Goal: Task Accomplishment & Management: Complete application form

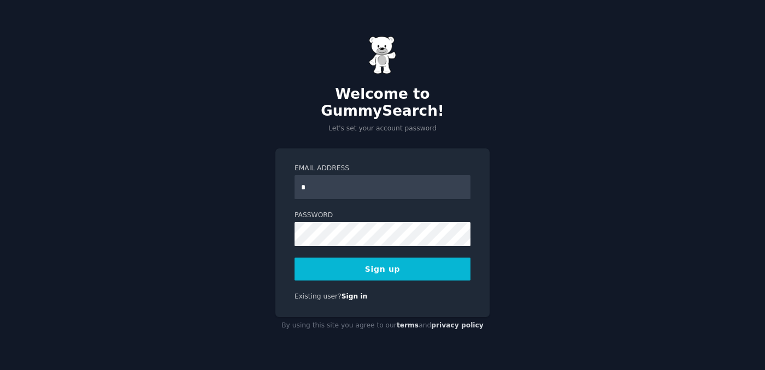
type input "**********"
click at [383, 258] on button "Sign up" at bounding box center [382, 269] width 176 height 23
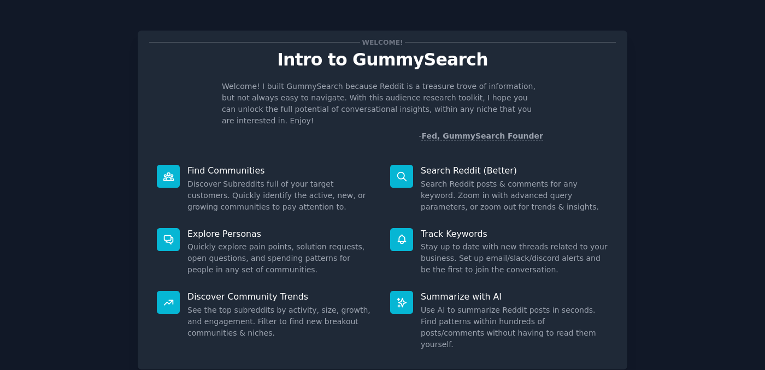
click at [435, 165] on p "Search Reddit (Better)" at bounding box center [514, 170] width 187 height 11
click at [435, 186] on dd "Search Reddit posts & comments for any keyword. Zoom in with advanced query par…" at bounding box center [514, 196] width 187 height 34
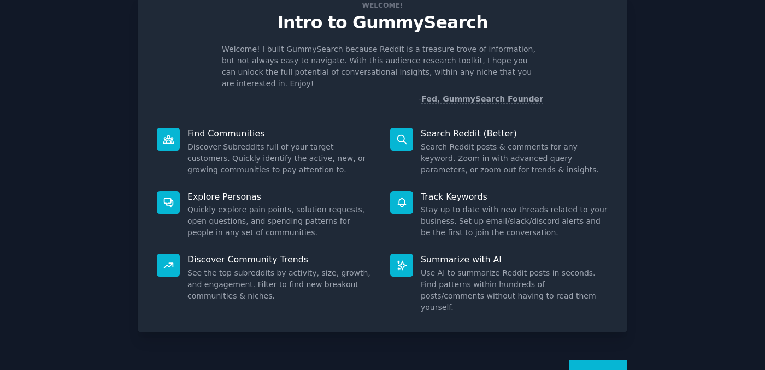
scroll to position [57, 0]
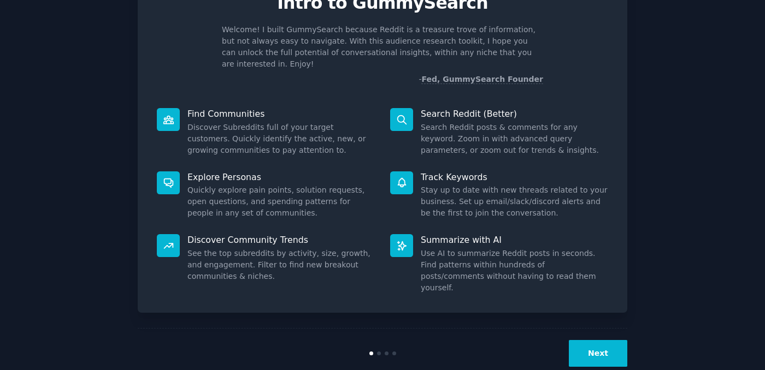
click at [634, 333] on div "Welcome! Intro to GummySearch Welcome! I built GummySearch because Reddit is a …" at bounding box center [382, 168] width 734 height 420
click at [613, 340] on button "Next" at bounding box center [598, 353] width 58 height 27
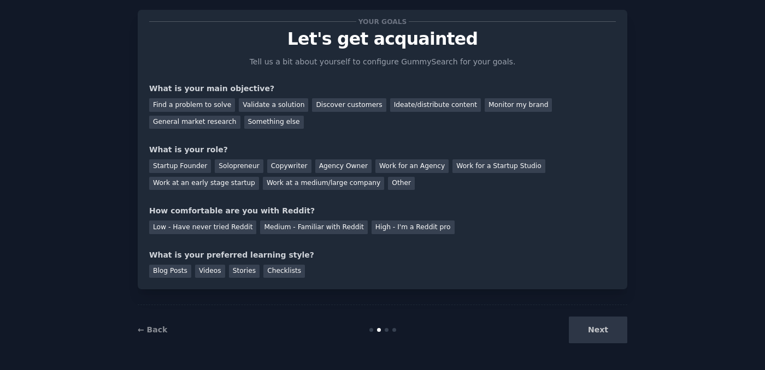
click at [614, 330] on div "Next" at bounding box center [545, 330] width 163 height 27
click at [578, 329] on div "Next" at bounding box center [545, 330] width 163 height 27
click at [312, 103] on div "Discover customers" at bounding box center [349, 105] width 74 height 14
click at [404, 101] on div "Ideate/distribute content" at bounding box center [435, 105] width 91 height 14
click at [348, 105] on div "Discover customers" at bounding box center [349, 105] width 74 height 14
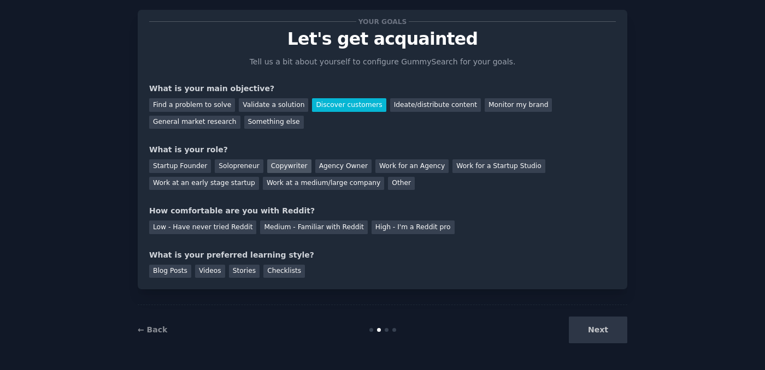
click at [275, 169] on div "Copywriter" at bounding box center [289, 166] width 44 height 14
click at [332, 220] on div "Low - Have never tried Reddit Medium - Familiar with Reddit High - I'm a Reddit…" at bounding box center [382, 225] width 466 height 17
click at [330, 226] on div "Medium - Familiar with Reddit" at bounding box center [313, 228] width 107 height 14
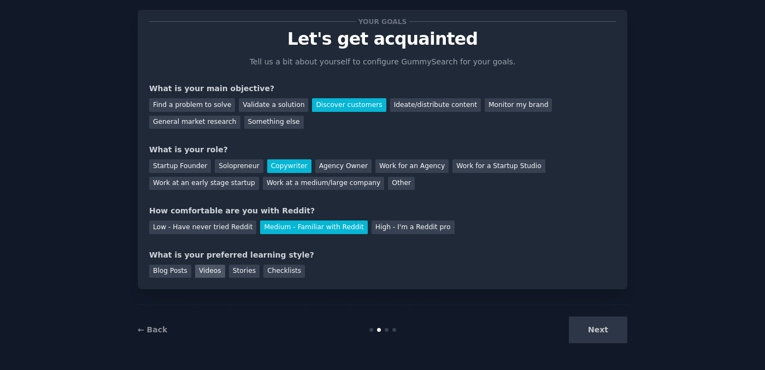
click at [216, 267] on div "Videos" at bounding box center [210, 272] width 30 height 14
drag, startPoint x: 216, startPoint y: 267, endPoint x: 225, endPoint y: 265, distance: 8.9
click at [218, 265] on div "Videos" at bounding box center [210, 272] width 30 height 14
click at [245, 268] on div "Stories" at bounding box center [244, 272] width 31 height 14
click at [277, 270] on div "Checklists" at bounding box center [284, 272] width 42 height 14
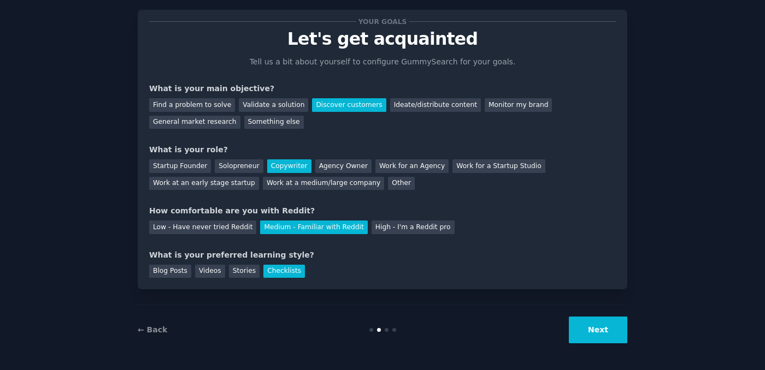
click at [190, 271] on div "Blog Posts Videos Stories Checklists" at bounding box center [382, 269] width 466 height 17
click at [206, 270] on div "Videos" at bounding box center [210, 272] width 30 height 14
click at [176, 279] on div "Your goals Let's get acquainted Tell us a bit about yourself to configure Gummy…" at bounding box center [382, 150] width 489 height 280
click at [238, 276] on div "Stories" at bounding box center [244, 272] width 31 height 14
click at [588, 332] on button "Next" at bounding box center [598, 330] width 58 height 27
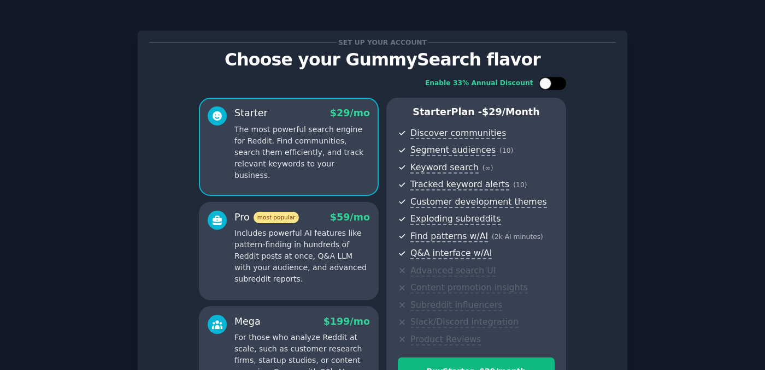
click at [543, 85] on div at bounding box center [545, 84] width 12 height 12
checkbox input "true"
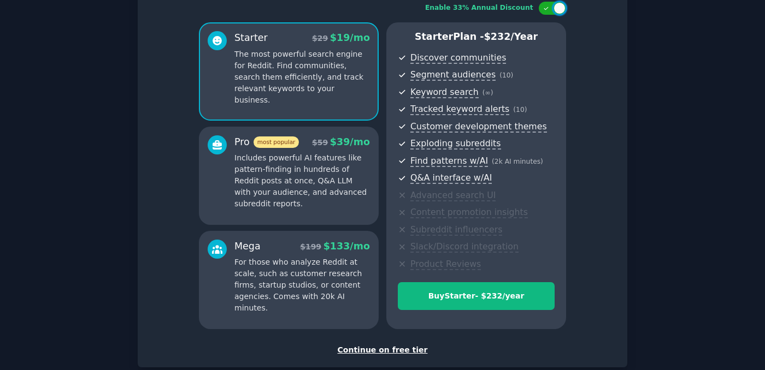
scroll to position [78, 0]
